Goal: Navigation & Orientation: Find specific page/section

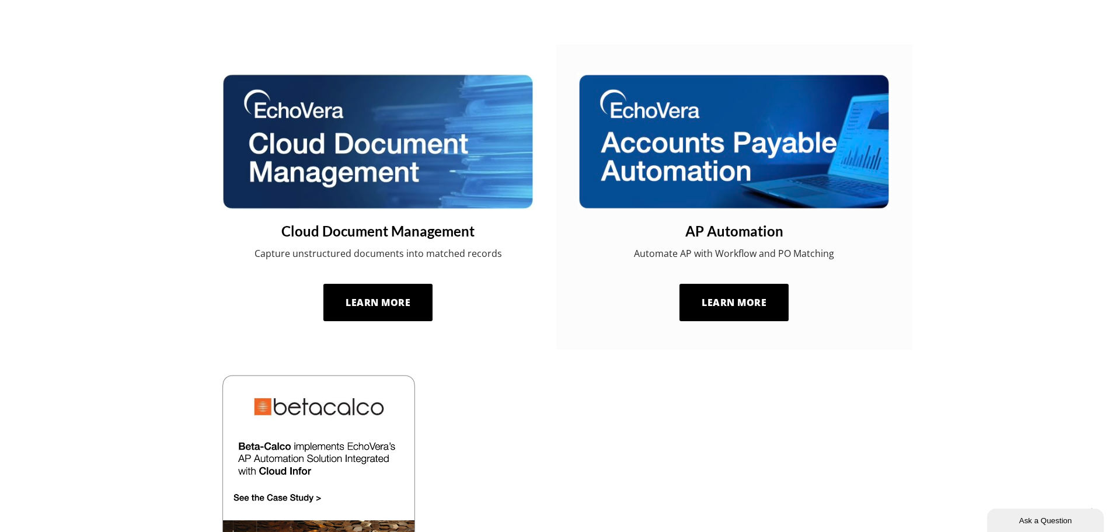
scroll to position [817, 0]
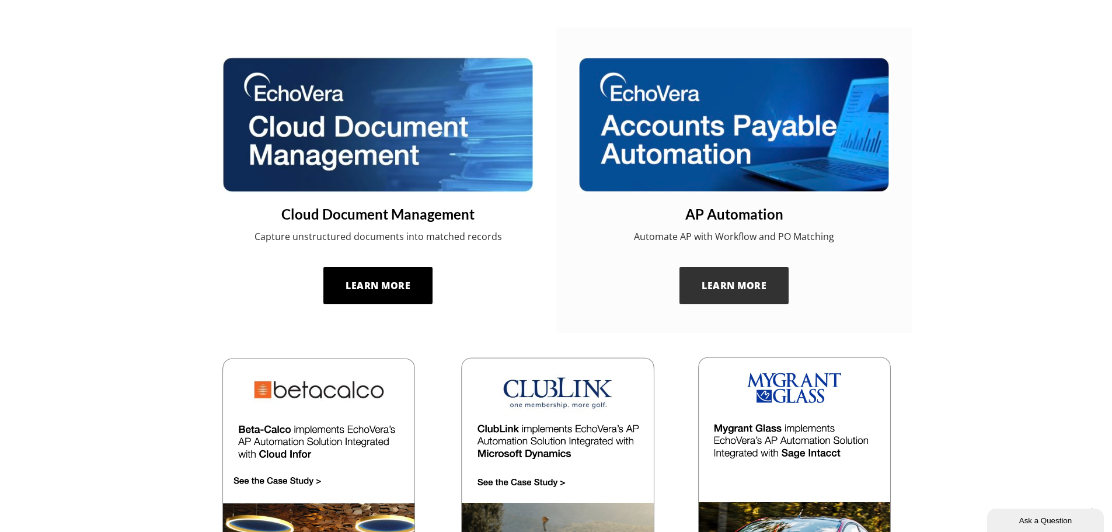
click at [719, 289] on span "Learn More" at bounding box center [733, 285] width 65 height 13
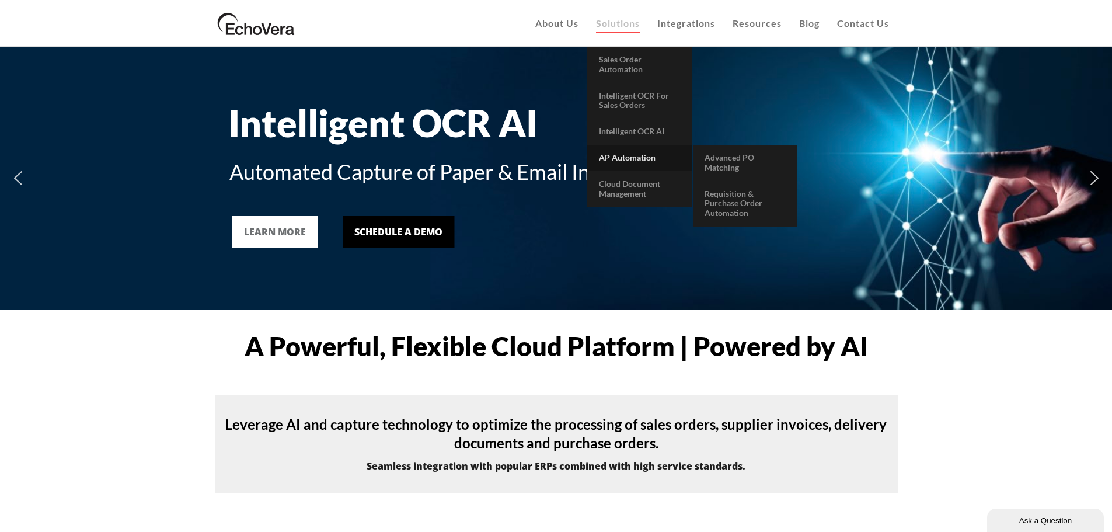
click at [609, 153] on span "AP Automation" at bounding box center [627, 157] width 57 height 10
